Goal: Feedback & Contribution: Submit feedback/report problem

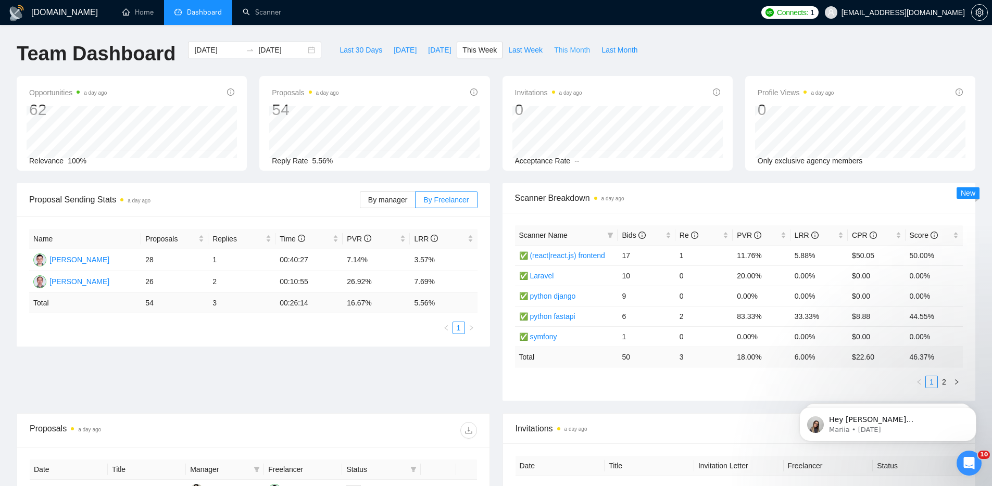
click at [575, 52] on span "This Month" at bounding box center [572, 49] width 36 height 11
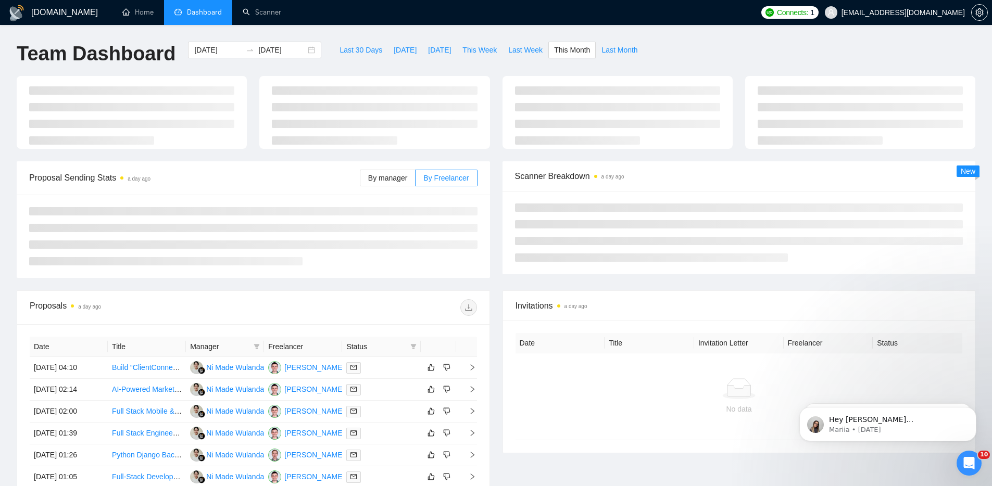
type input "[DATE]"
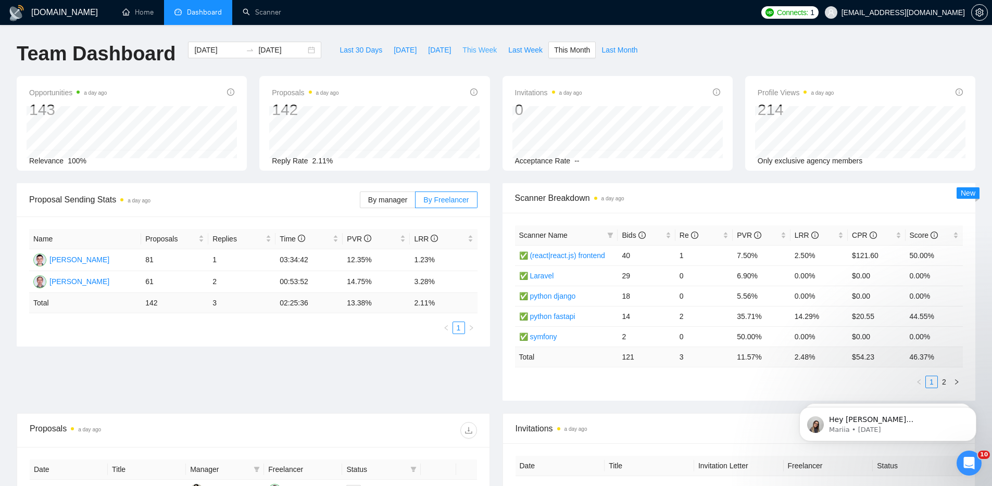
click at [492, 54] on span "This Week" at bounding box center [480, 49] width 34 height 11
type input "[DATE]"
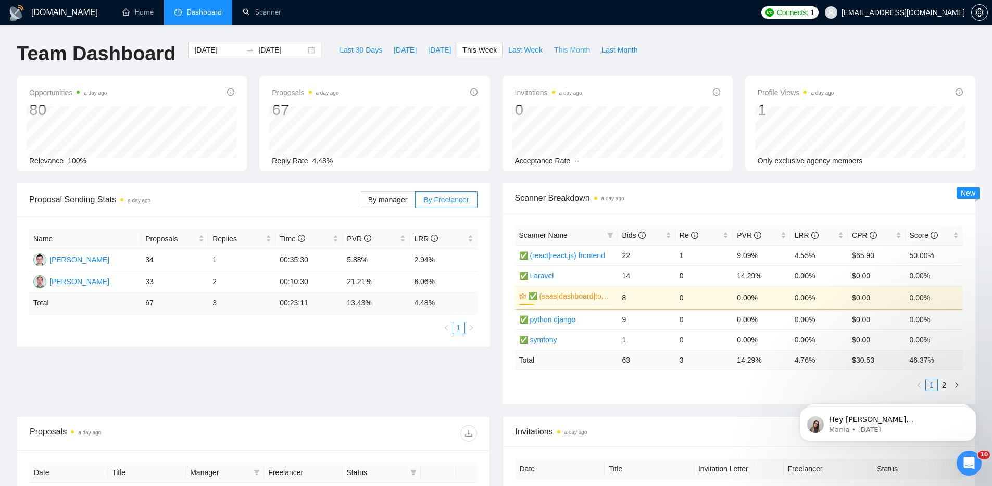
click at [579, 53] on span "This Month" at bounding box center [572, 49] width 36 height 11
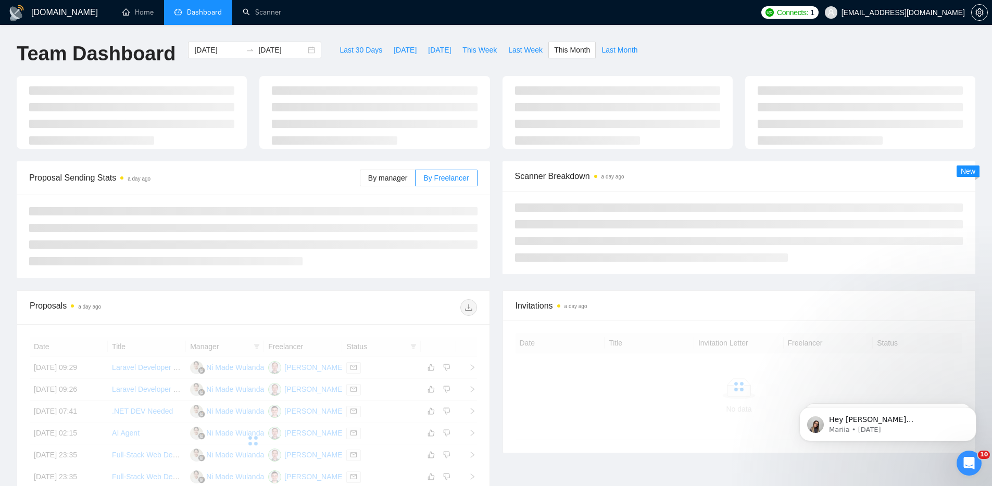
type input "[DATE]"
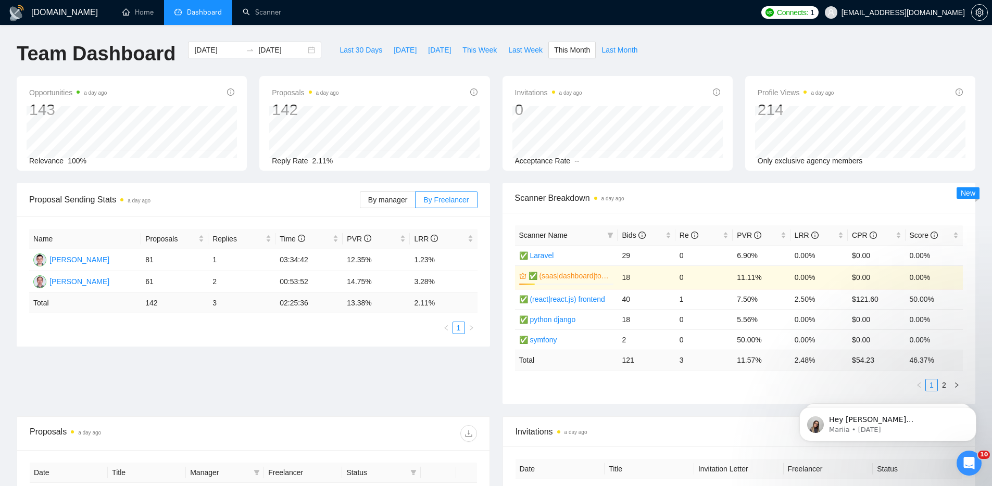
scroll to position [342, 0]
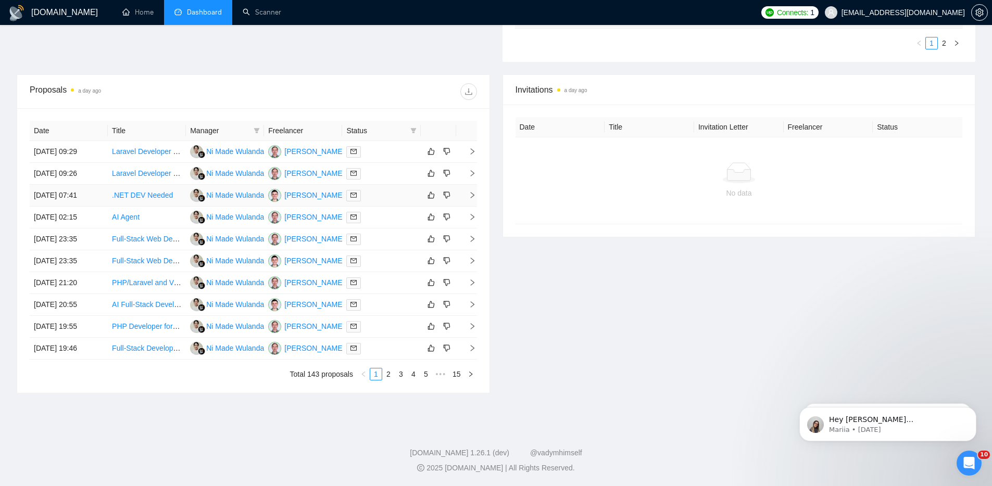
click at [142, 195] on link ".NET DEV Needed" at bounding box center [142, 195] width 61 height 8
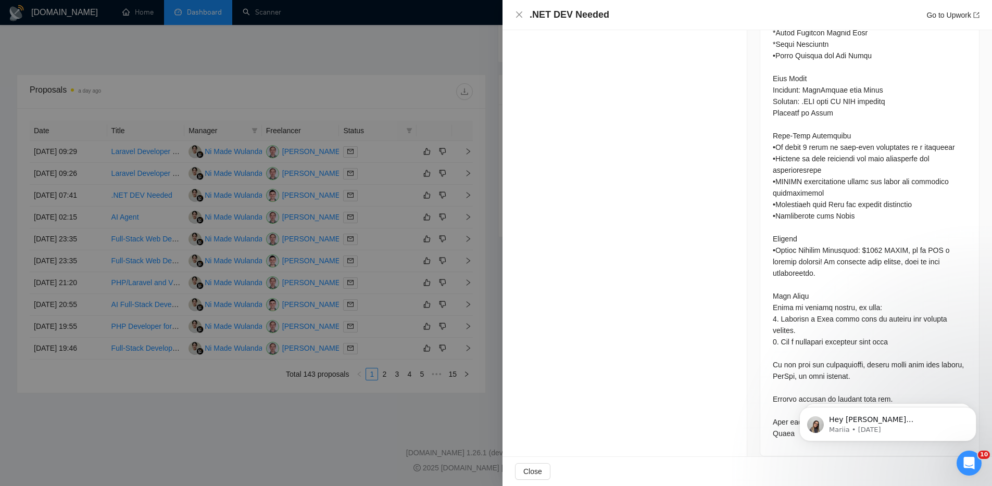
scroll to position [679, 0]
click at [424, 322] on div at bounding box center [496, 243] width 992 height 486
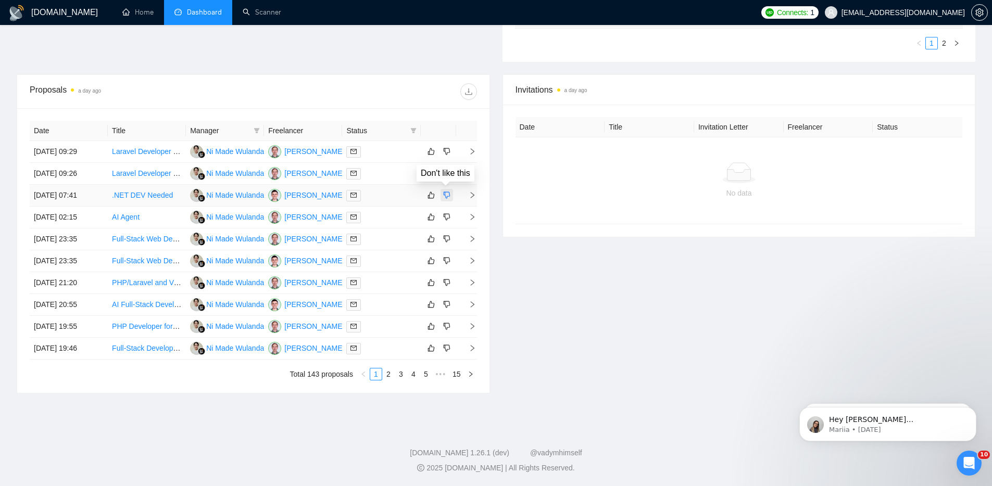
click at [444, 195] on icon "dislike" at bounding box center [446, 195] width 7 height 7
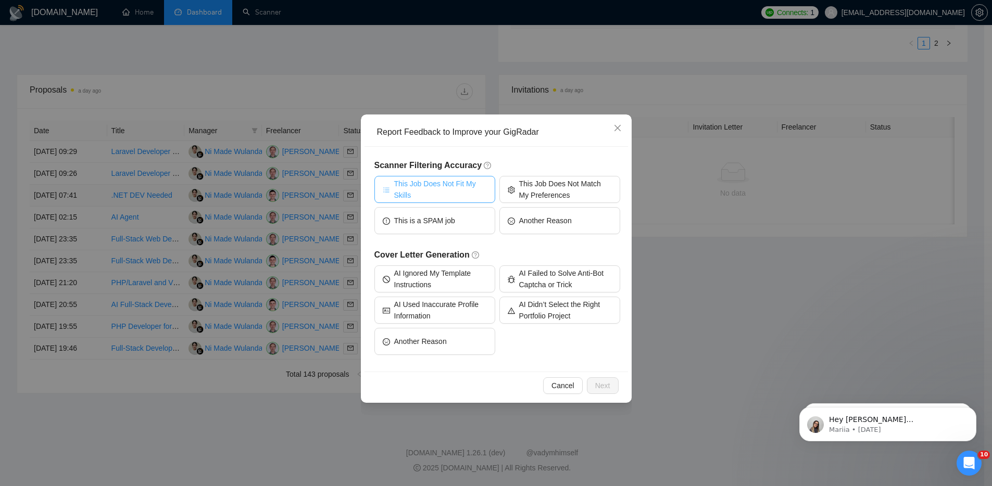
click at [455, 186] on span "This Job Does Not Fit My Skills" at bounding box center [440, 189] width 93 height 23
click at [603, 386] on span "Next" at bounding box center [602, 385] width 15 height 11
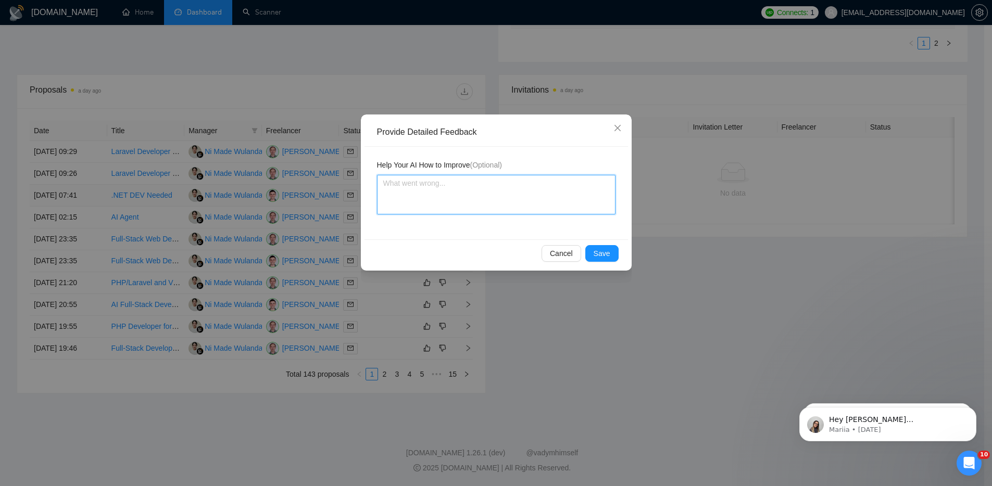
click at [474, 213] on textarea at bounding box center [496, 195] width 239 height 40
type textarea "ш"
type textarea "ше"
type textarea "ш"
type textarea "i"
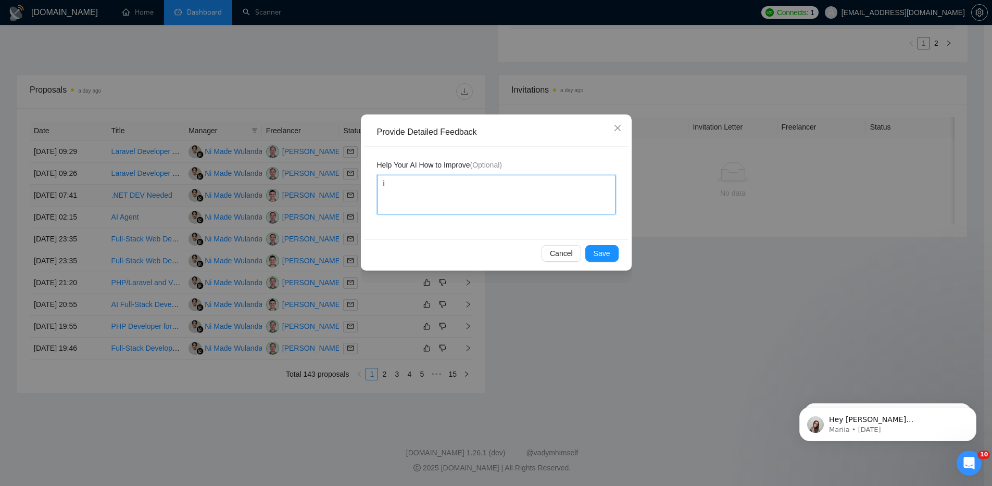
type textarea "it"
type textarea "its"
type textarea "its'"
type textarea "its"
type textarea "it"
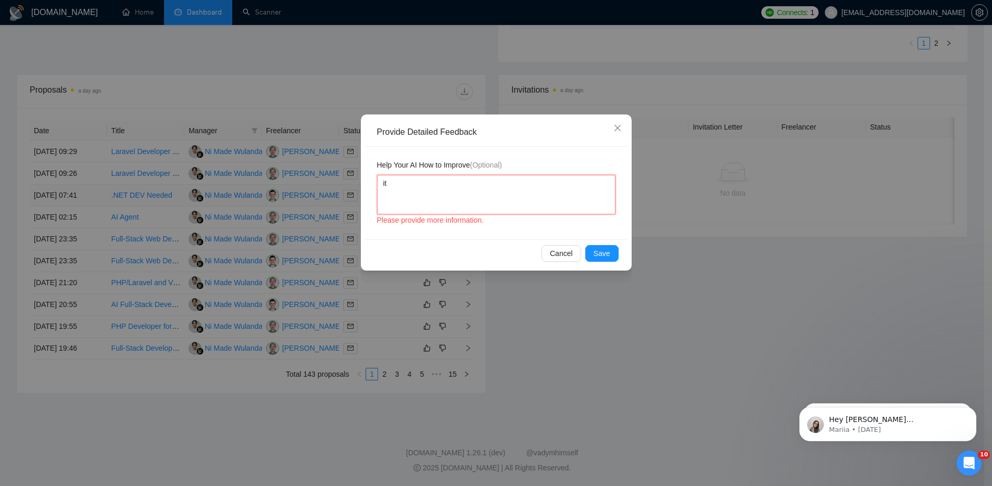
type textarea "i"
type textarea "i'"
type textarea "i's"
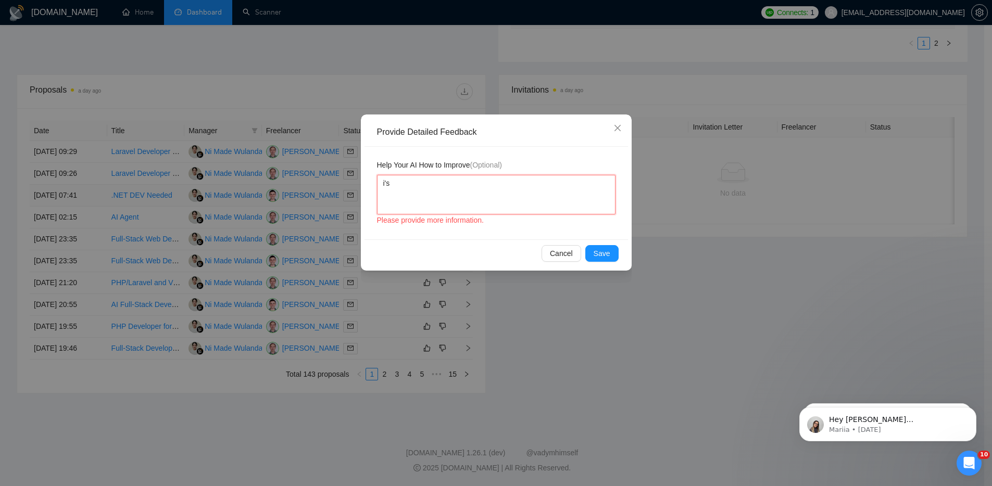
type textarea "i'"
type textarea "i"
type textarea "it"
type textarea "it's"
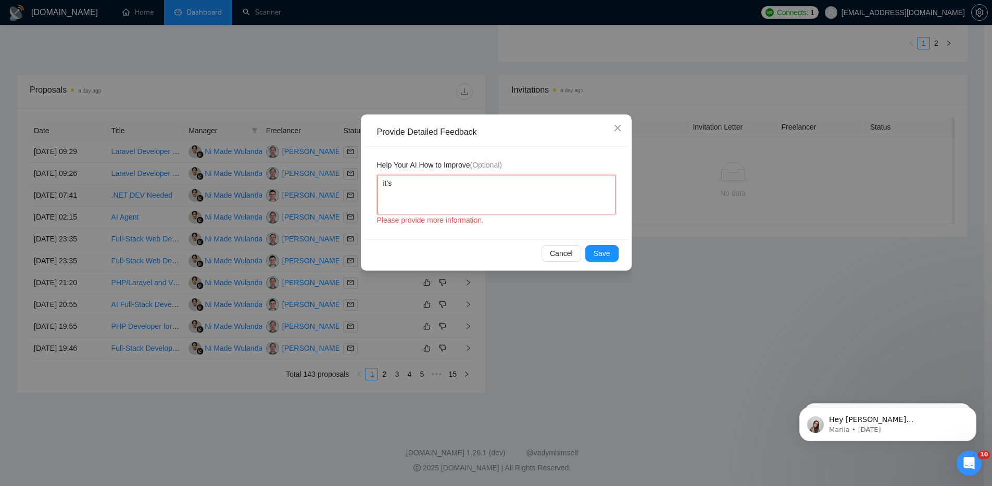
type textarea "it's N"
type textarea "it's NE"
type textarea "it's NET"
type textarea "it's NET p"
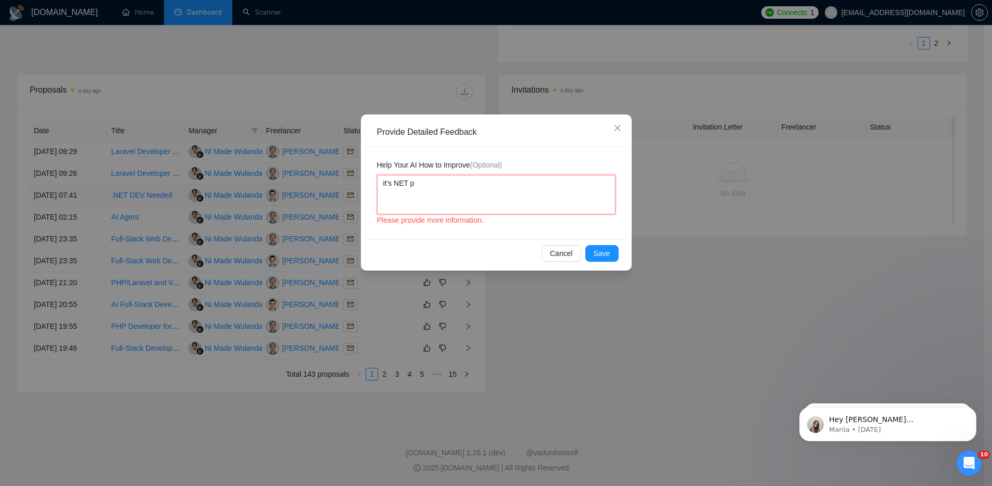
type textarea "it's NET pr"
type textarea "it's NET pro"
type textarea "it's NET proj"
type textarea "it's NET projec"
type textarea "it's NET project"
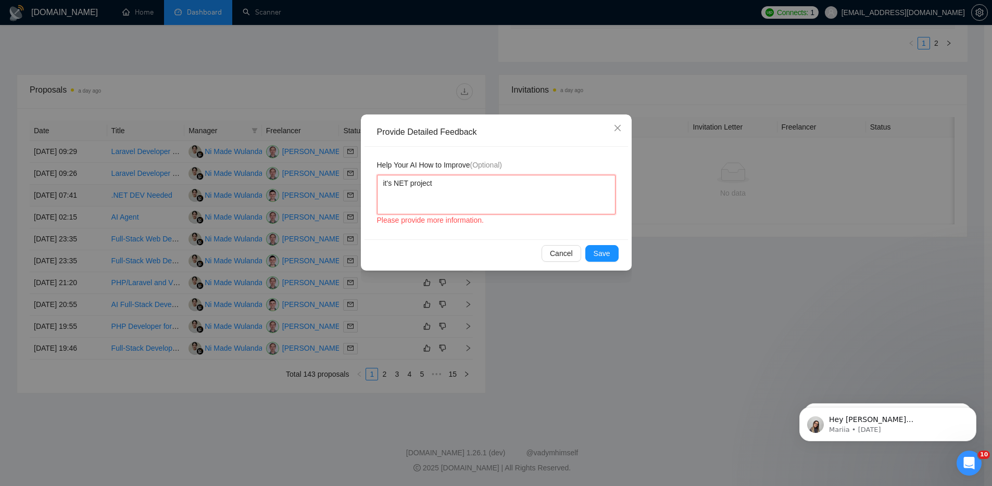
type textarea "it's NET project"
type textarea "it's NET project a"
type textarea "it's NET project an"
type textarea "it's NET project and"
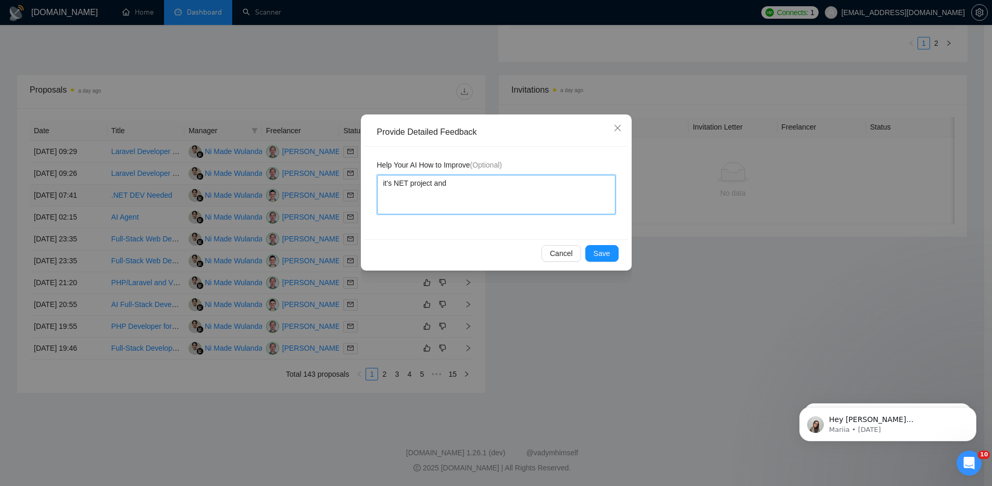
type textarea "it's NET project and i"
type textarea "it's NET project and it"
type textarea "it's NET project and it'"
type textarea "it's NET project and it's"
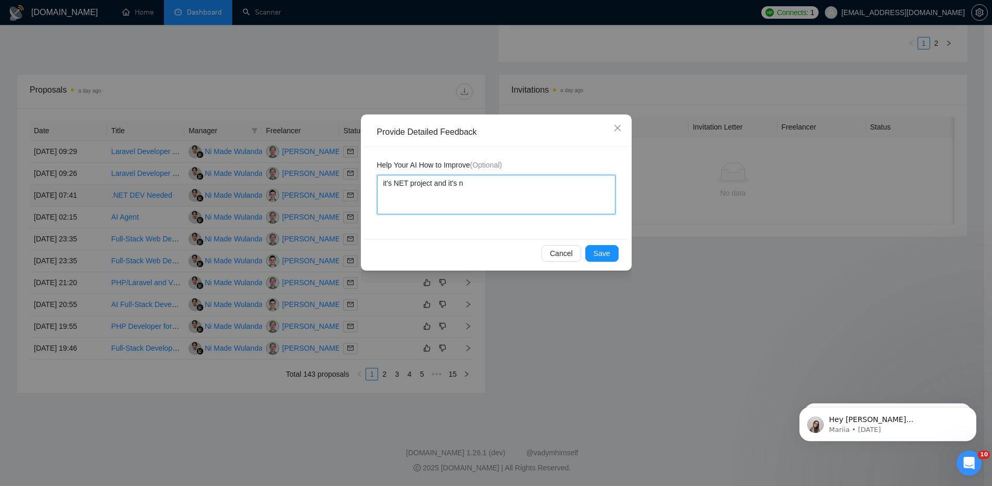
type textarea "it's NET project and it's no"
type textarea "it's NET project and it's not"
type textarea "it's NET project and it's not f"
type textarea "it's NET project and it's not fo"
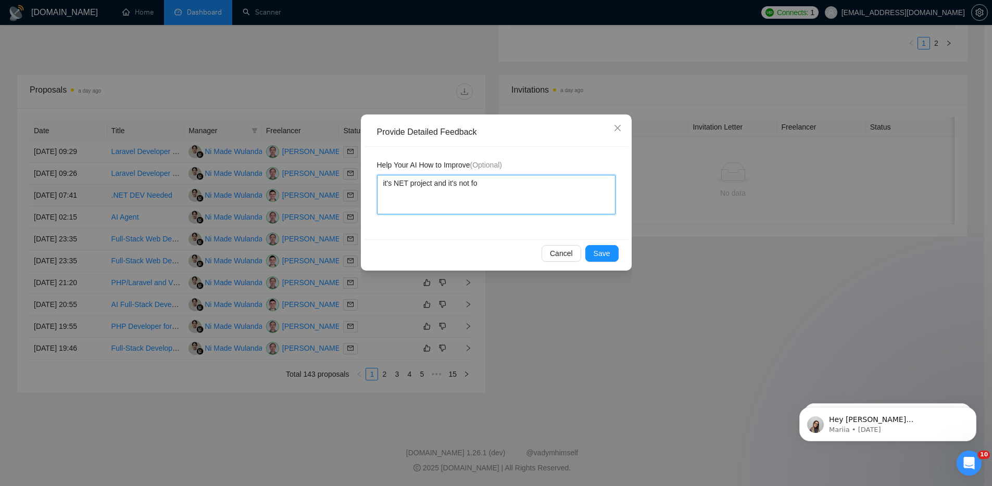
type textarea "it's NET project and it's not for"
type textarea "it's NET project and it's not for t"
type textarea "it's NET project and it's not for th"
type textarea "it's NET project and it's not for the"
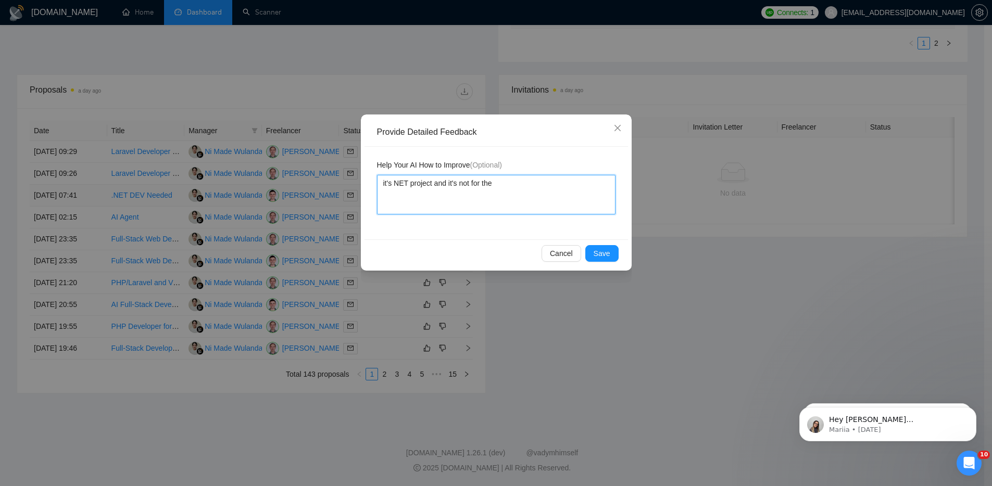
type textarea "it's NET project and it's not for the a"
type textarea "it's NET project and it's not for the ag"
type textarea "it's NET project and it's not for the agen"
type textarea "it's NET project and it's not for the agenc"
type textarea "it's NET project and it's not for the agenci"
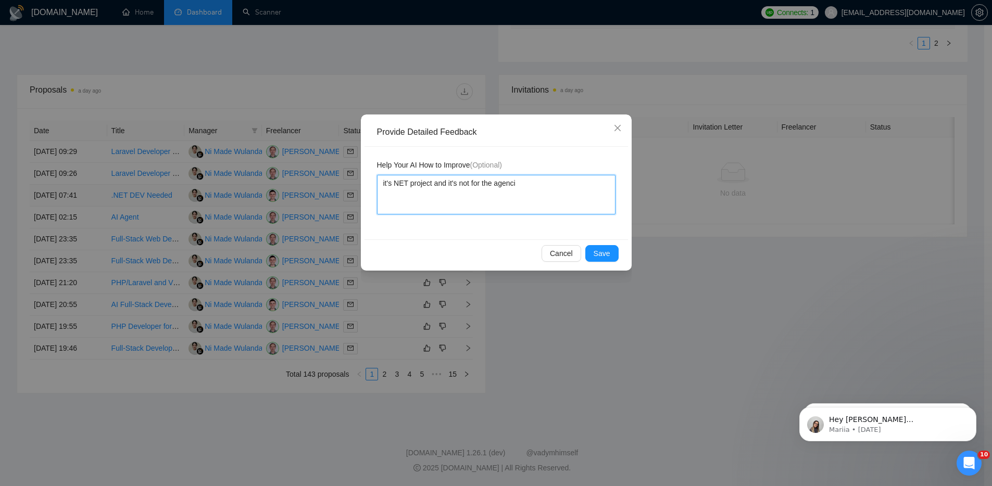
type textarea "it's NET project and it's not for the agencie"
type textarea "it's NET project and it's not for the agencies"
click at [604, 249] on span "Save" at bounding box center [602, 253] width 17 height 11
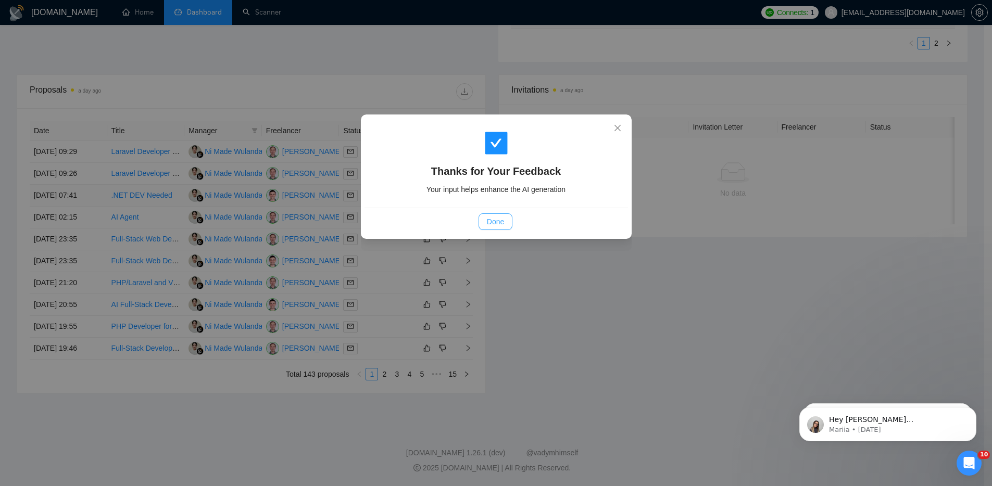
click at [491, 218] on span "Done" at bounding box center [495, 221] width 17 height 11
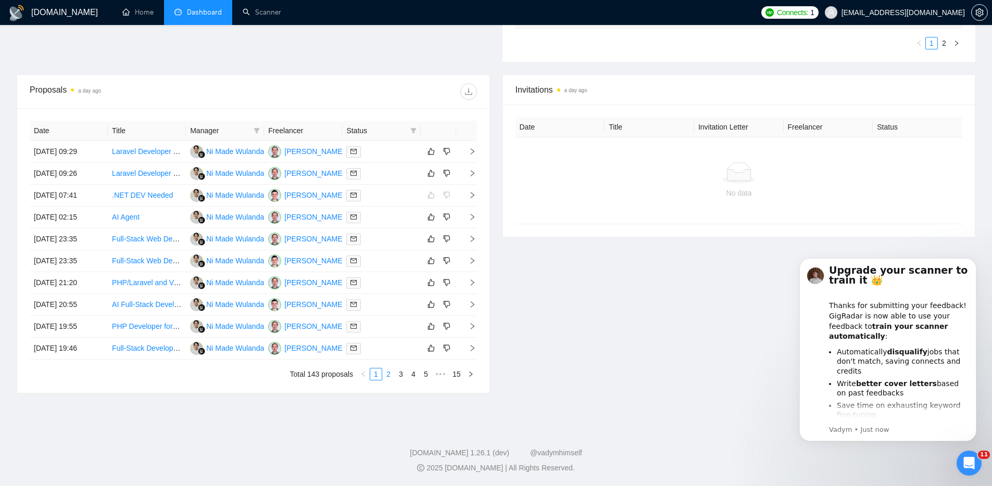
click at [385, 379] on link "2" at bounding box center [388, 374] width 11 height 11
click at [405, 373] on link "3" at bounding box center [400, 374] width 11 height 11
click at [388, 374] on link "2" at bounding box center [388, 374] width 11 height 11
